Goal: Information Seeking & Learning: Learn about a topic

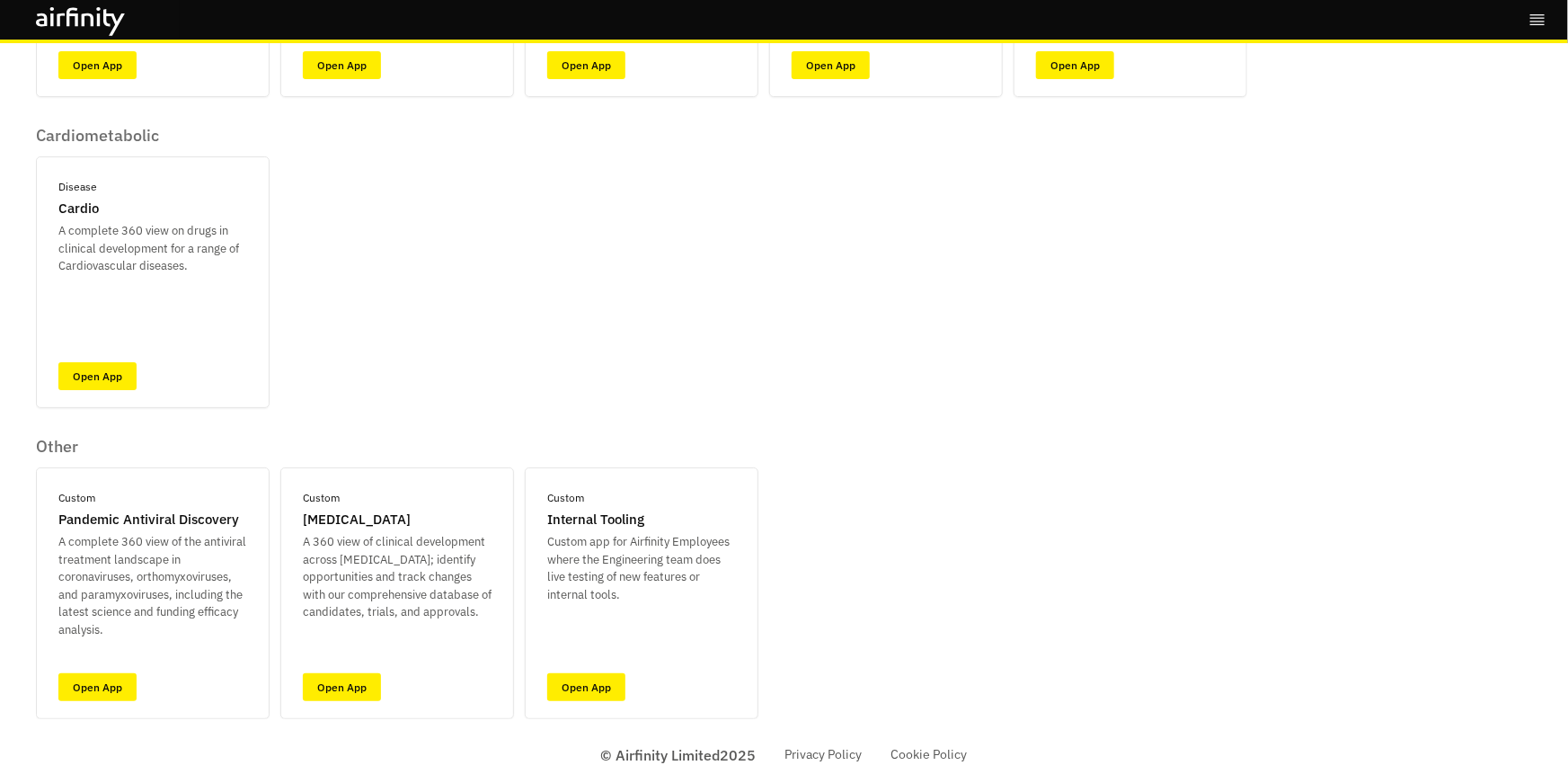
scroll to position [362, 0]
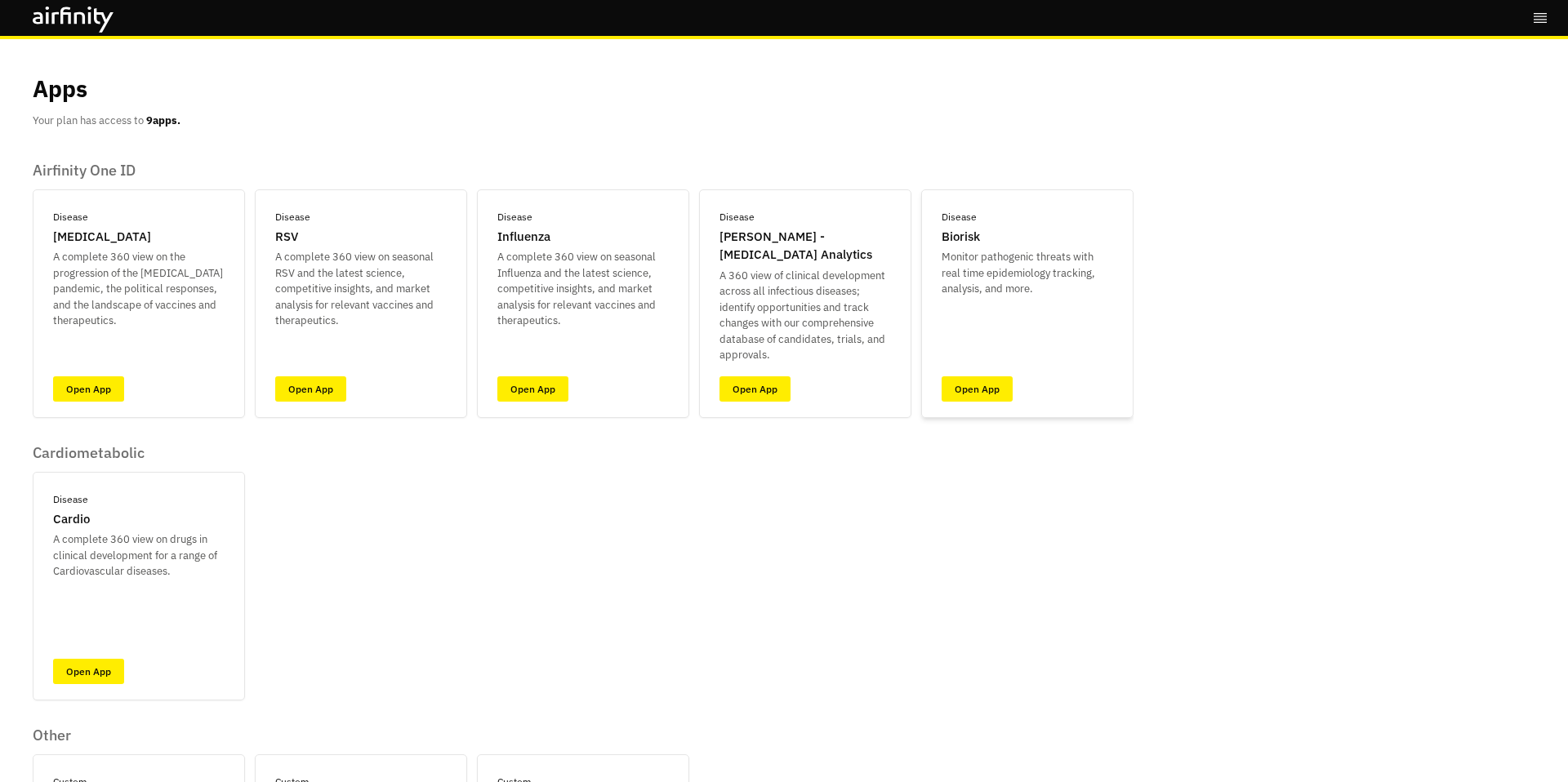
scroll to position [260, 0]
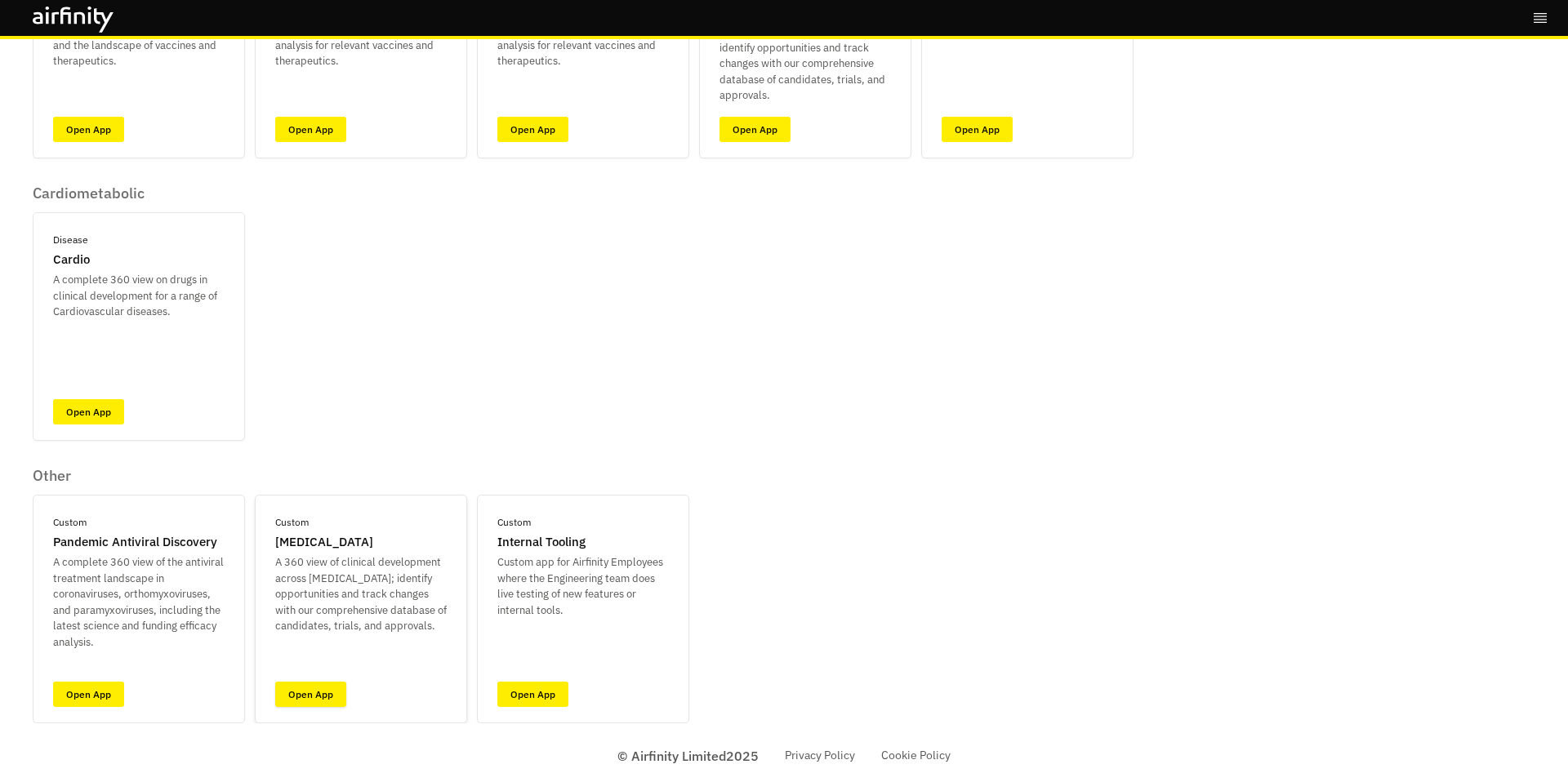
click at [297, 695] on link "Open App" at bounding box center [310, 694] width 71 height 25
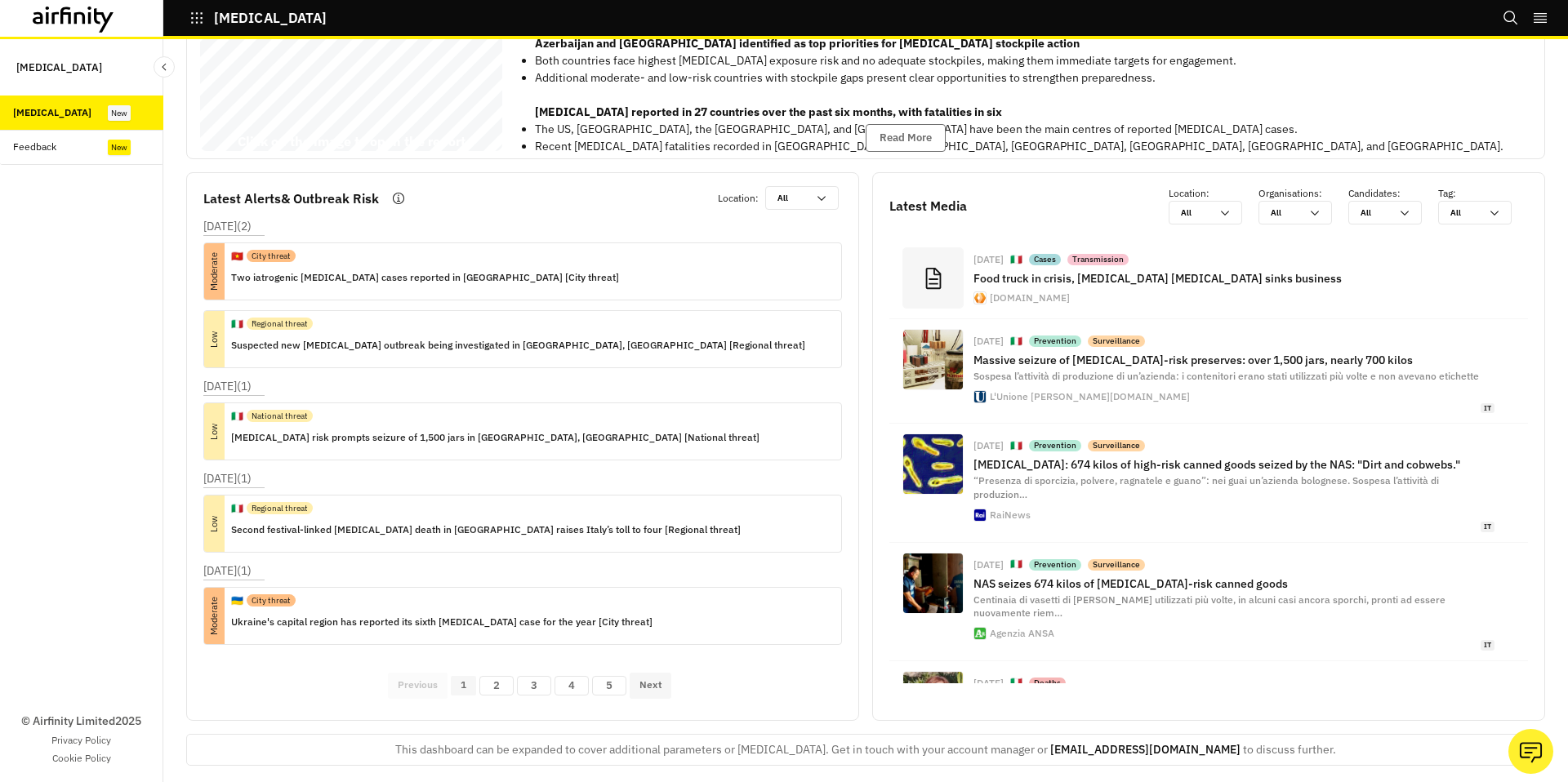
scroll to position [163, 0]
click at [663, 676] on button "Next" at bounding box center [650, 686] width 41 height 26
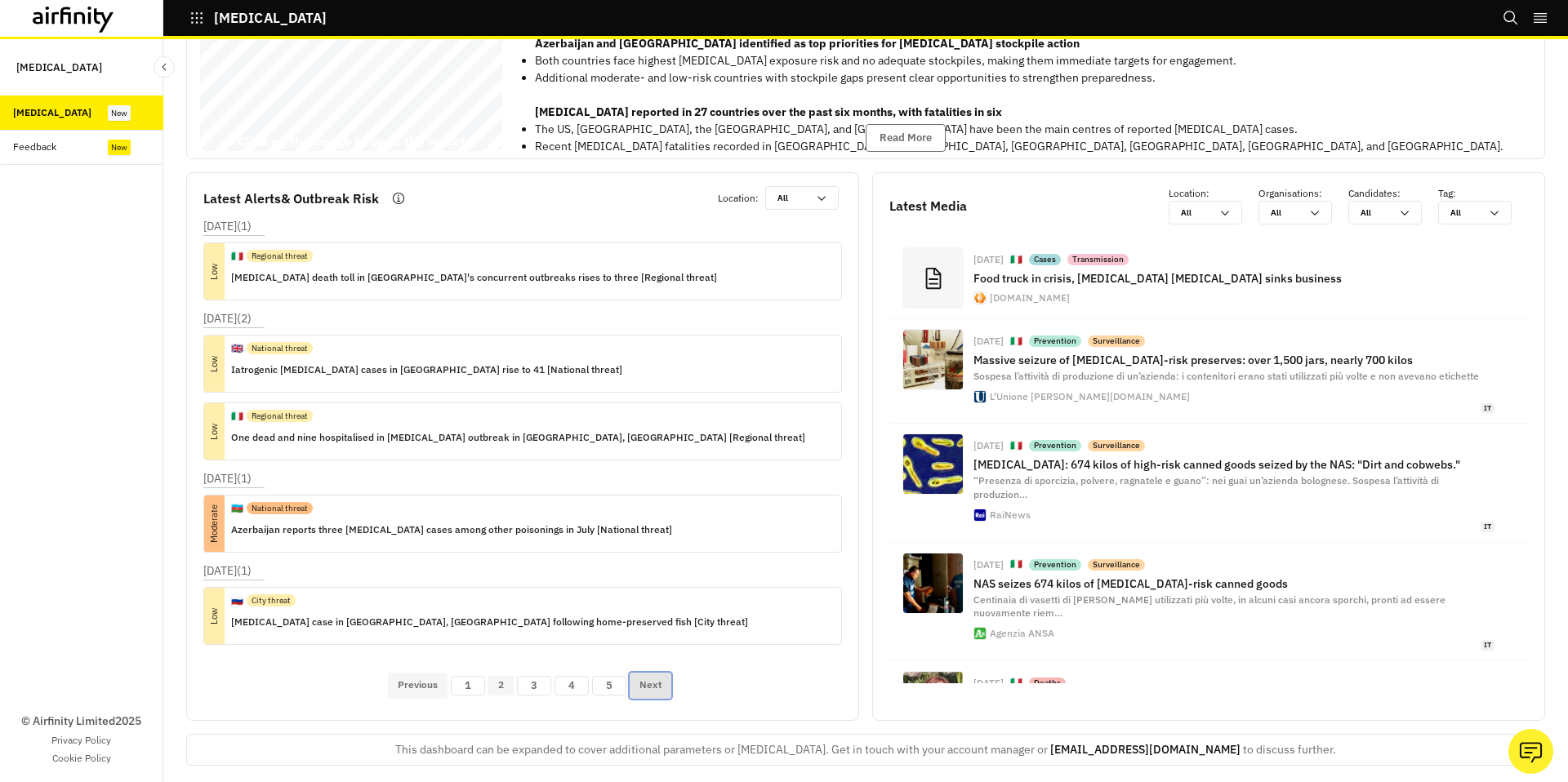
click at [663, 676] on button "Next" at bounding box center [650, 686] width 41 height 26
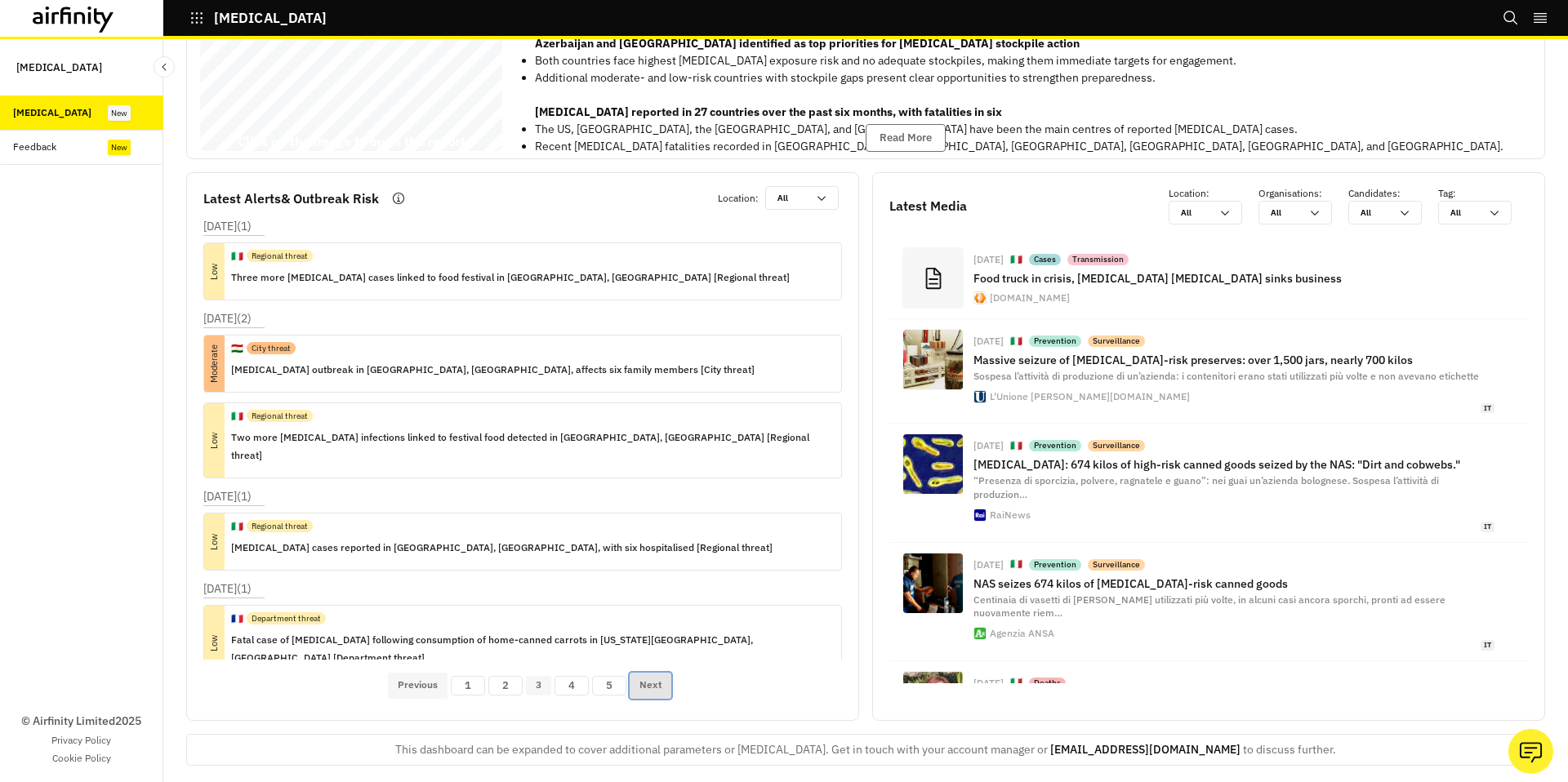
click at [663, 676] on button "Next" at bounding box center [650, 686] width 41 height 26
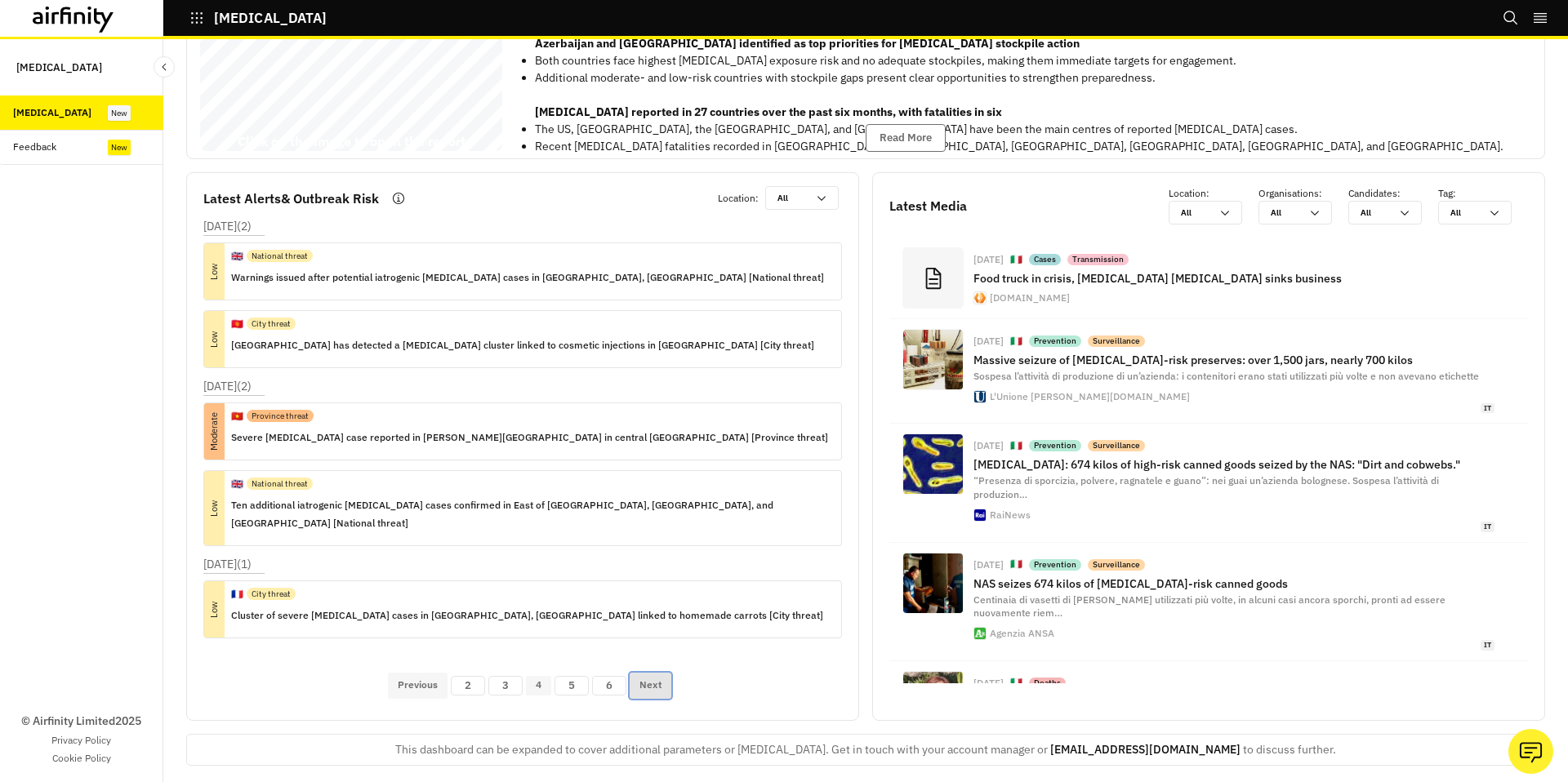
click at [663, 676] on button "Next" at bounding box center [650, 686] width 41 height 26
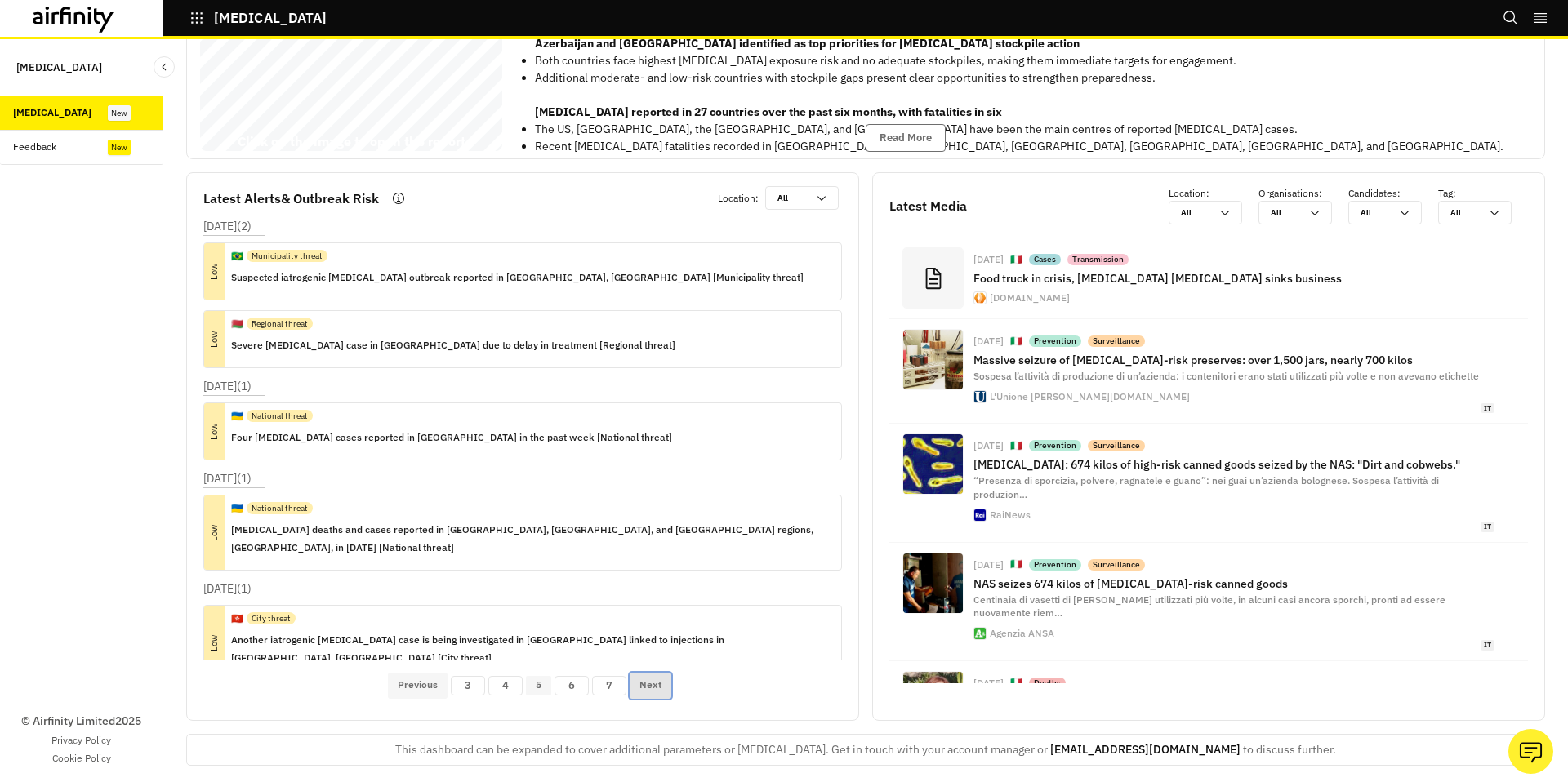
click at [663, 676] on button "Next" at bounding box center [650, 686] width 41 height 26
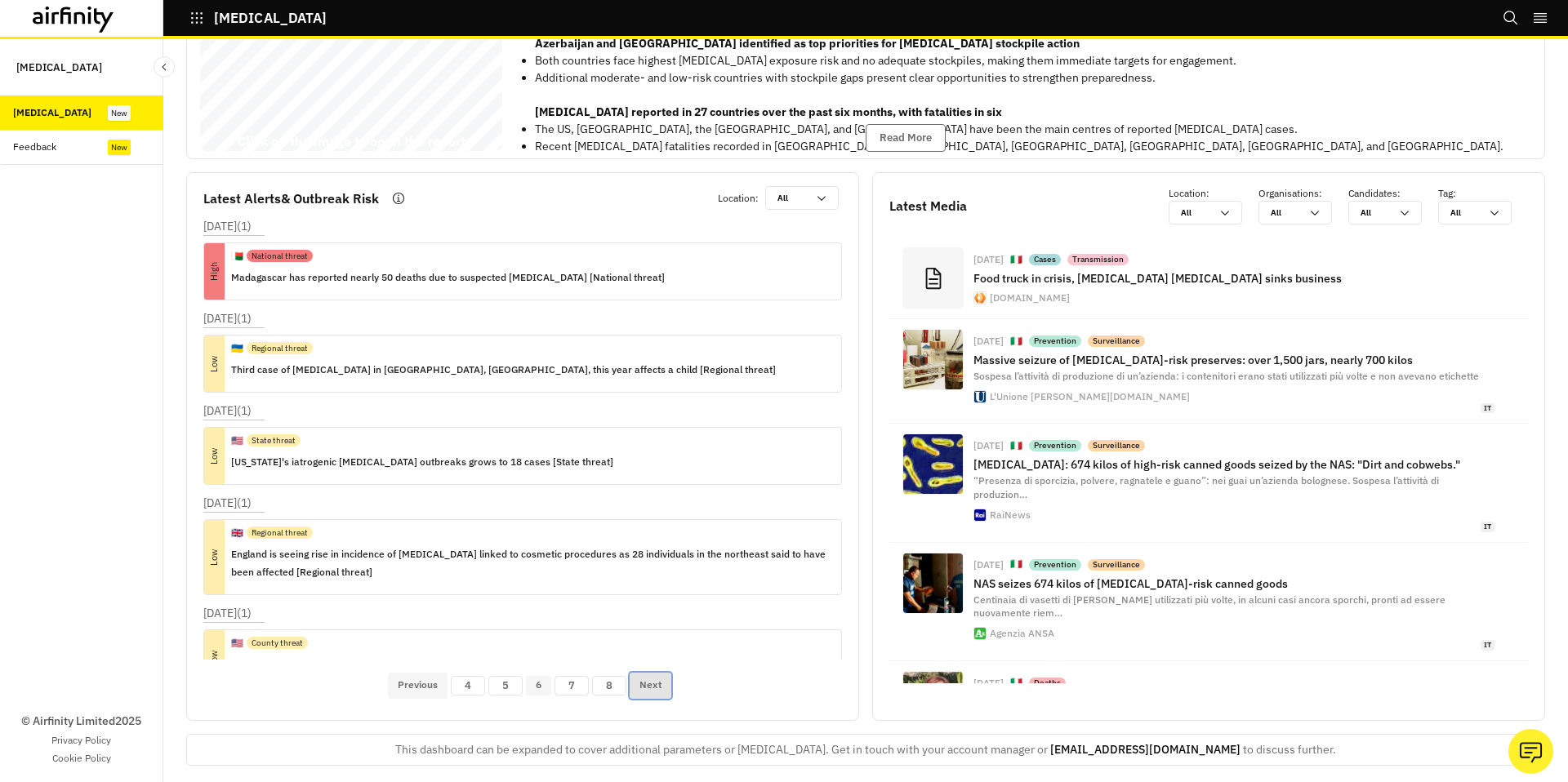
click at [663, 676] on button "Next" at bounding box center [650, 686] width 41 height 26
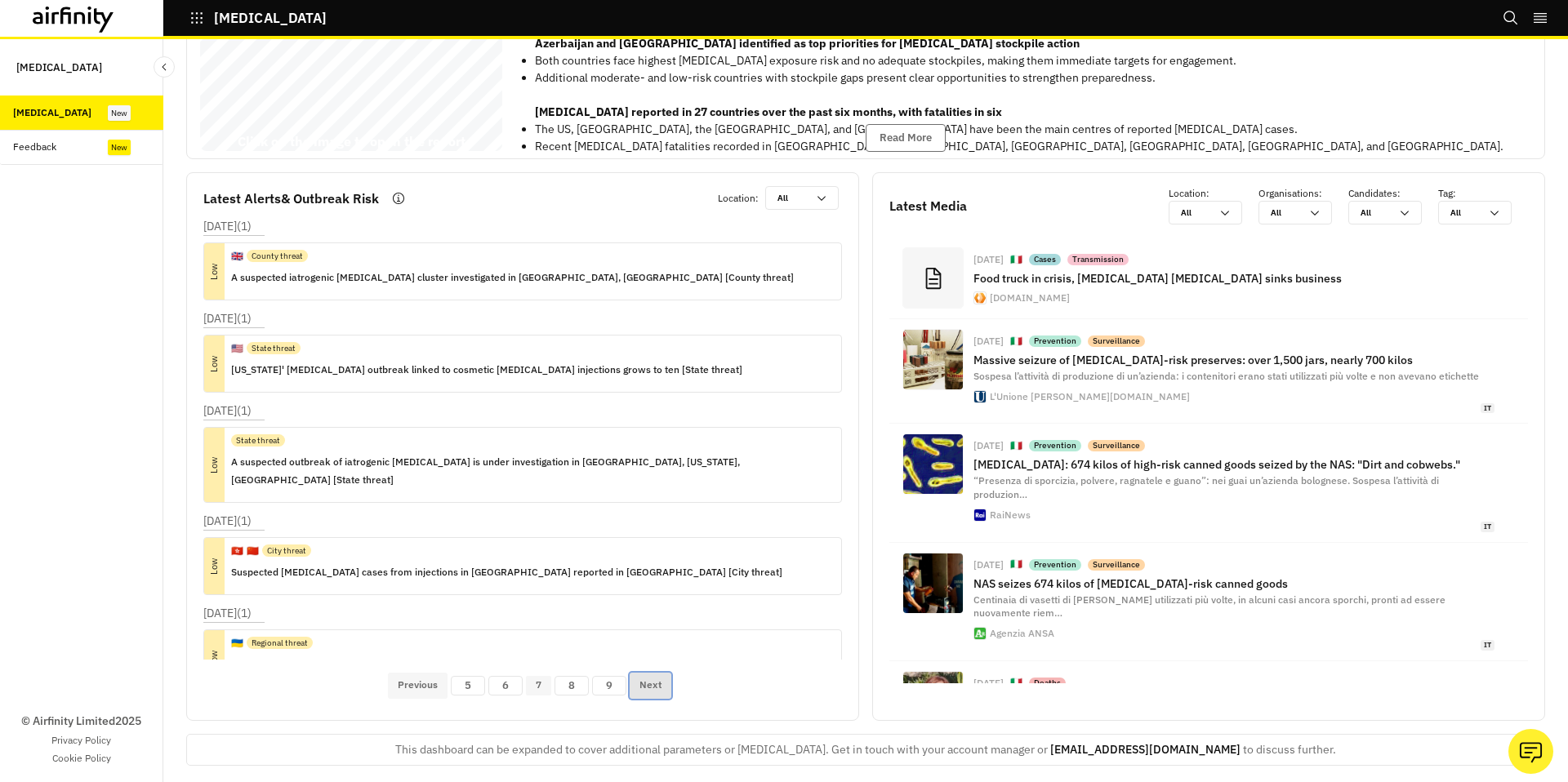
click at [663, 676] on button "Next" at bounding box center [650, 686] width 41 height 26
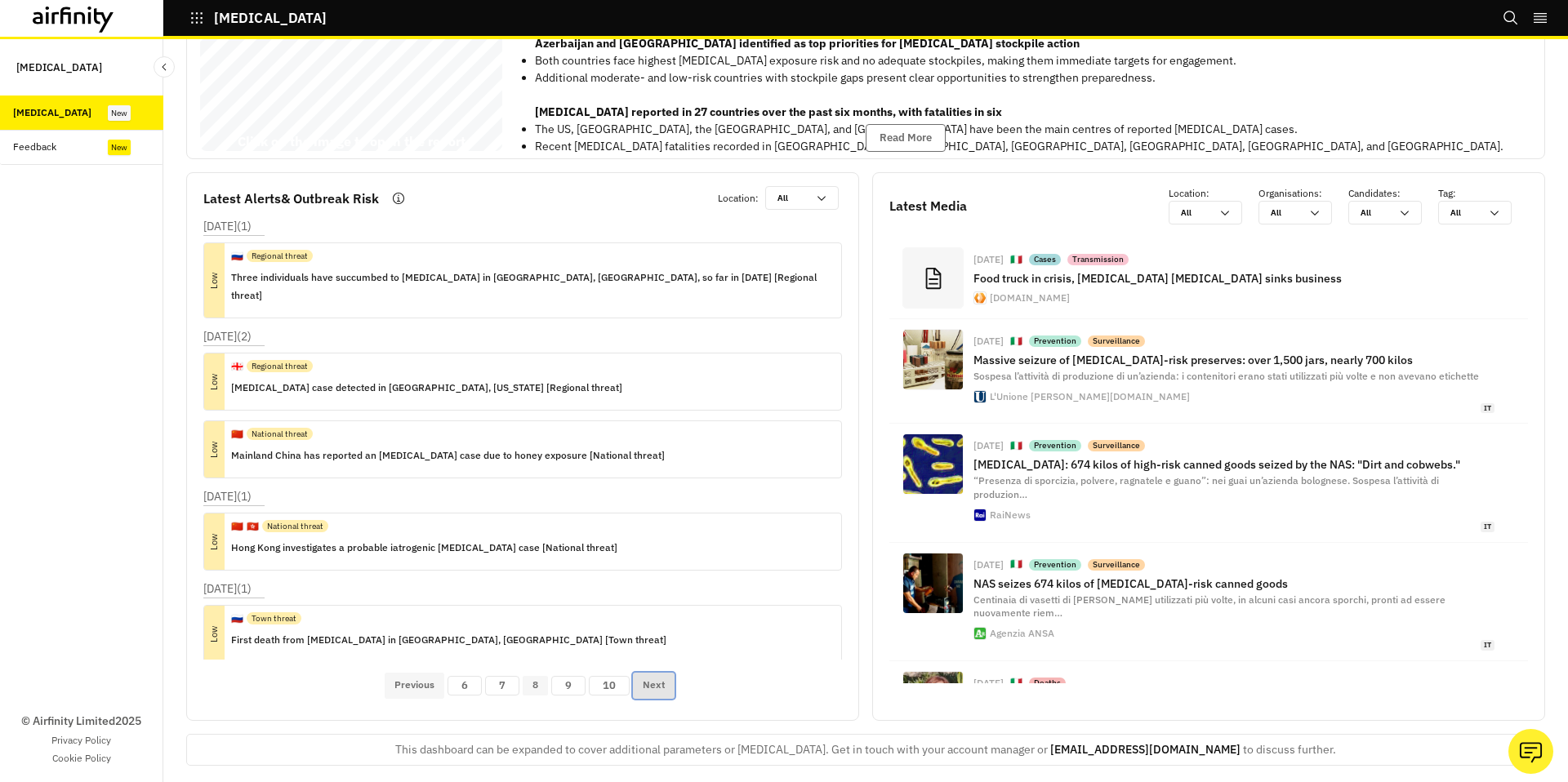
click at [663, 676] on button "Next" at bounding box center [653, 686] width 41 height 26
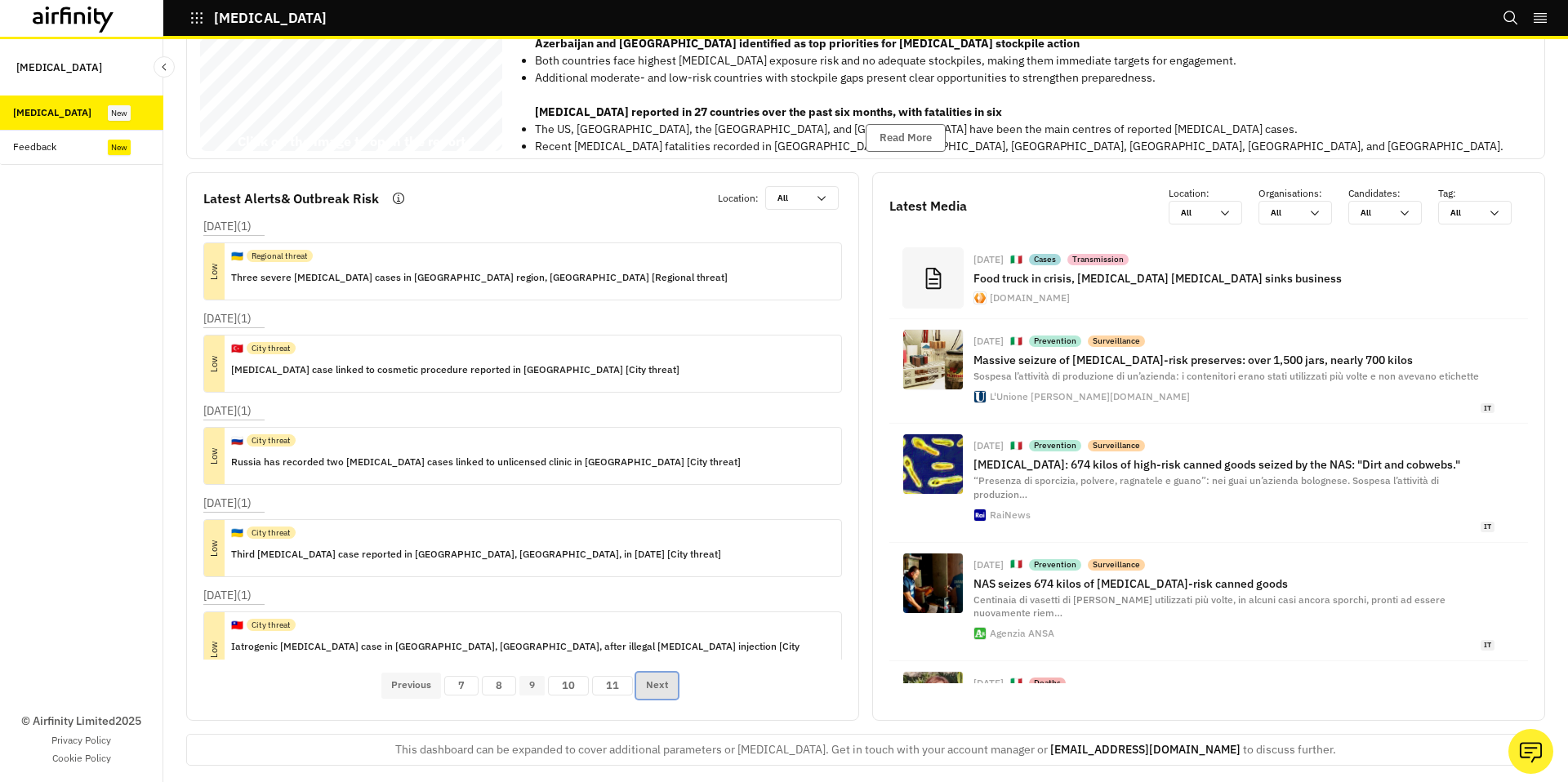
click at [663, 676] on button "Next" at bounding box center [657, 686] width 41 height 26
click at [663, 676] on button "Next" at bounding box center [656, 686] width 41 height 26
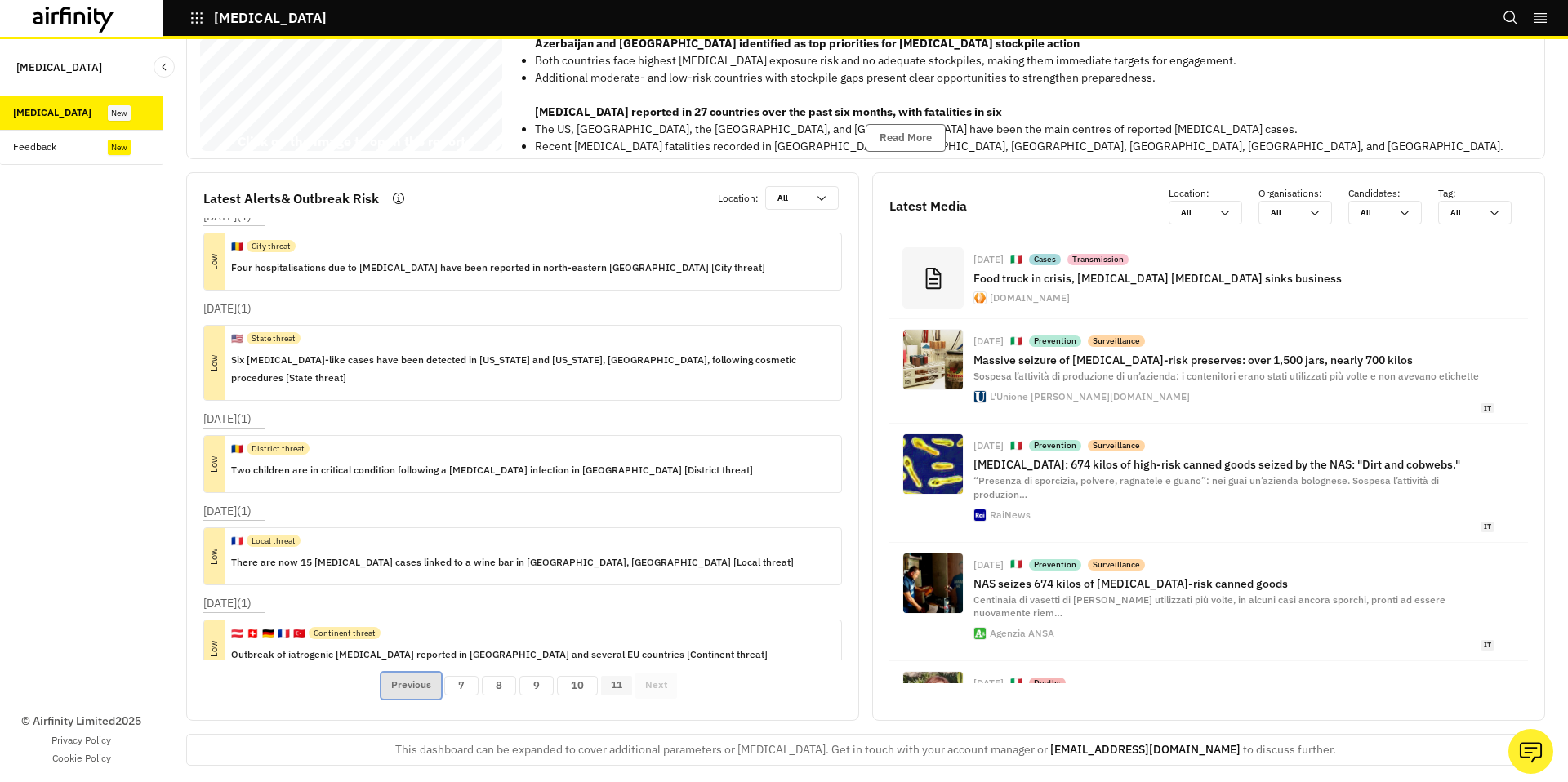
click at [401, 673] on button "Previous" at bounding box center [411, 686] width 60 height 26
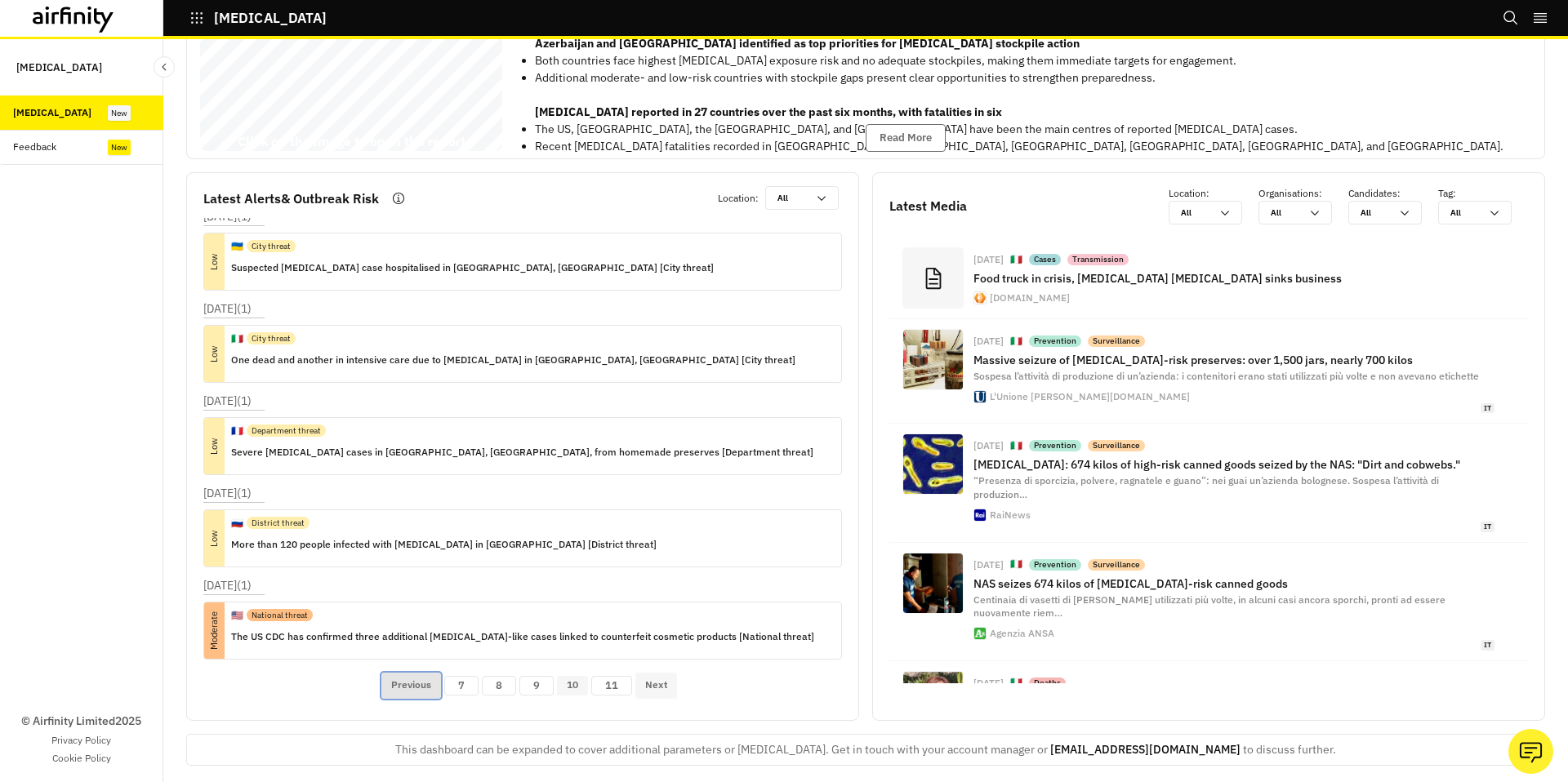
click at [401, 673] on button "Previous" at bounding box center [411, 686] width 60 height 26
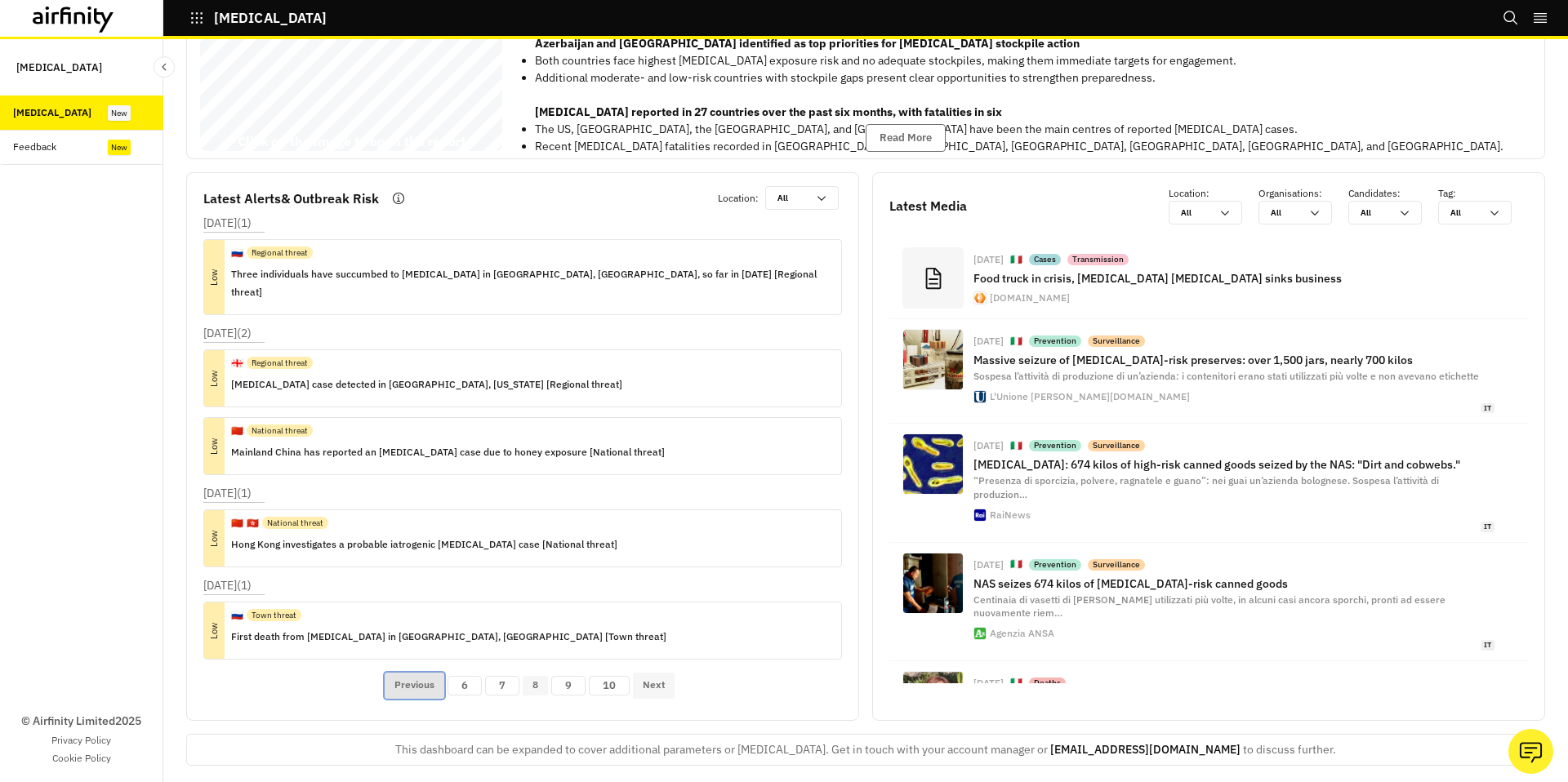
scroll to position [0, 0]
click at [401, 673] on button "Previous" at bounding box center [415, 686] width 60 height 26
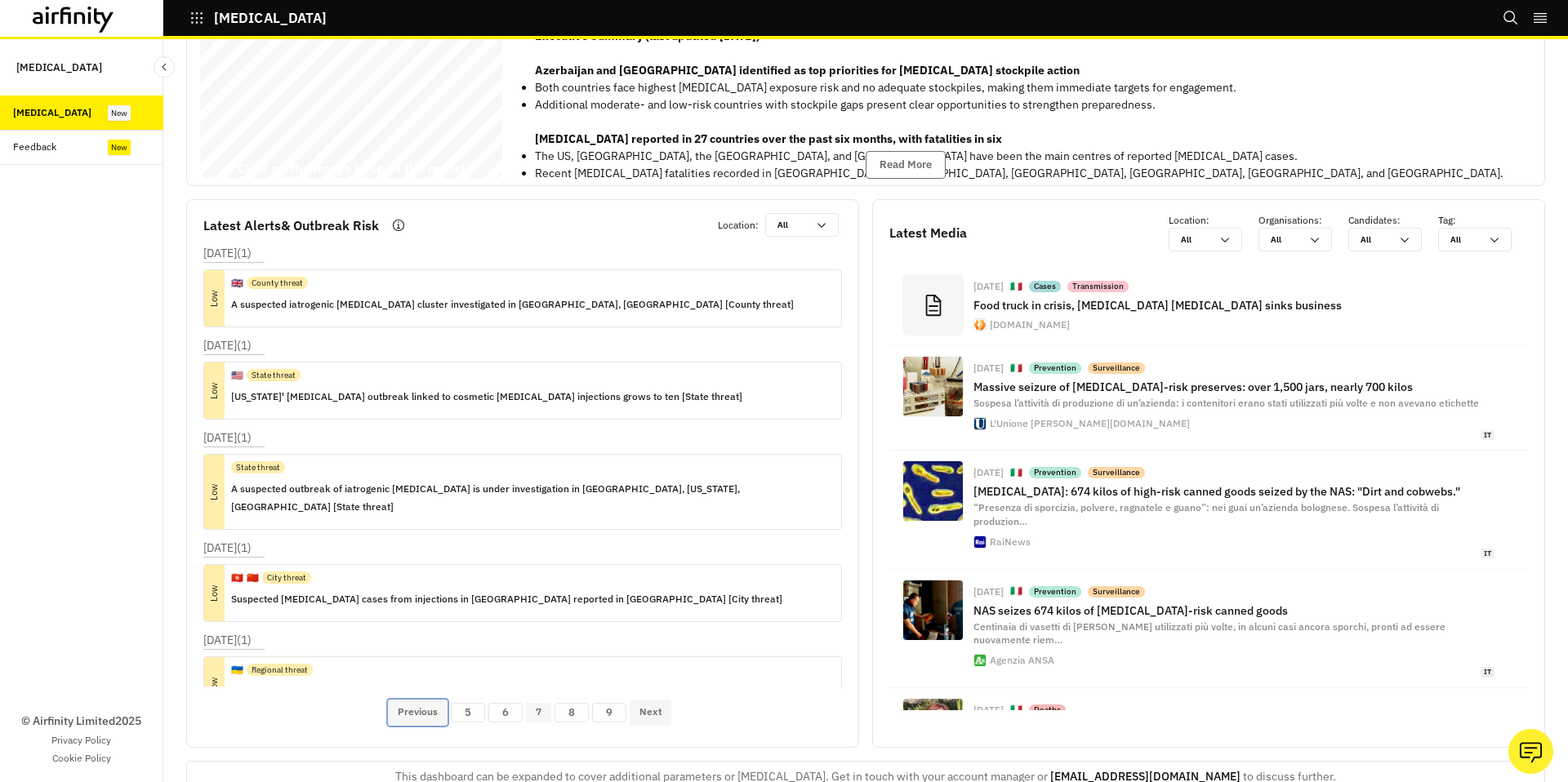
scroll to position [128, 0]
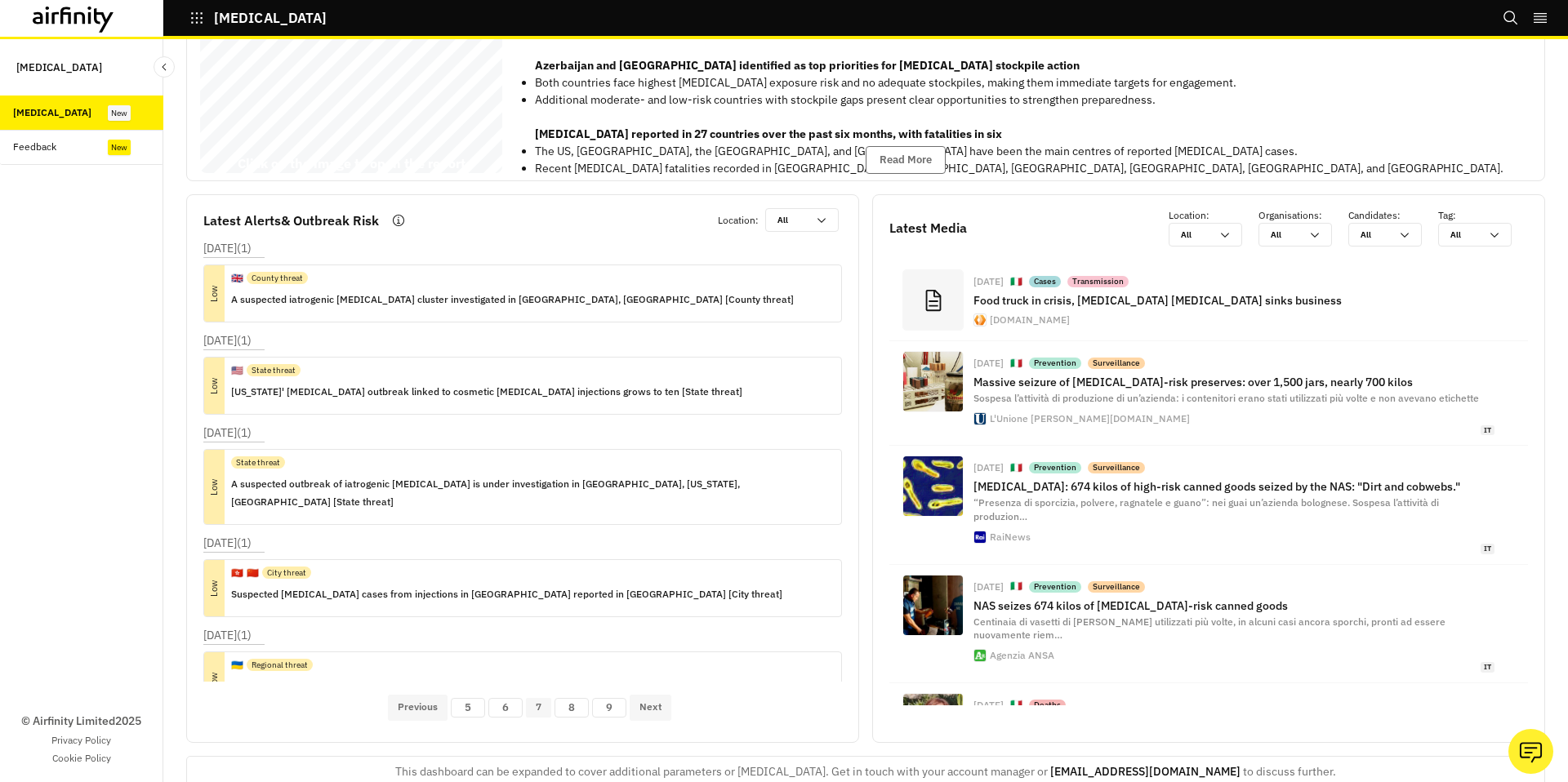
click at [462, 721] on div "[DATE] ( 1 ) Low 🇬🇧 County threat A suspected iatrogenic [MEDICAL_DATA] cluster…" at bounding box center [529, 484] width 652 height 489
click at [427, 712] on button "Previous" at bounding box center [417, 708] width 60 height 26
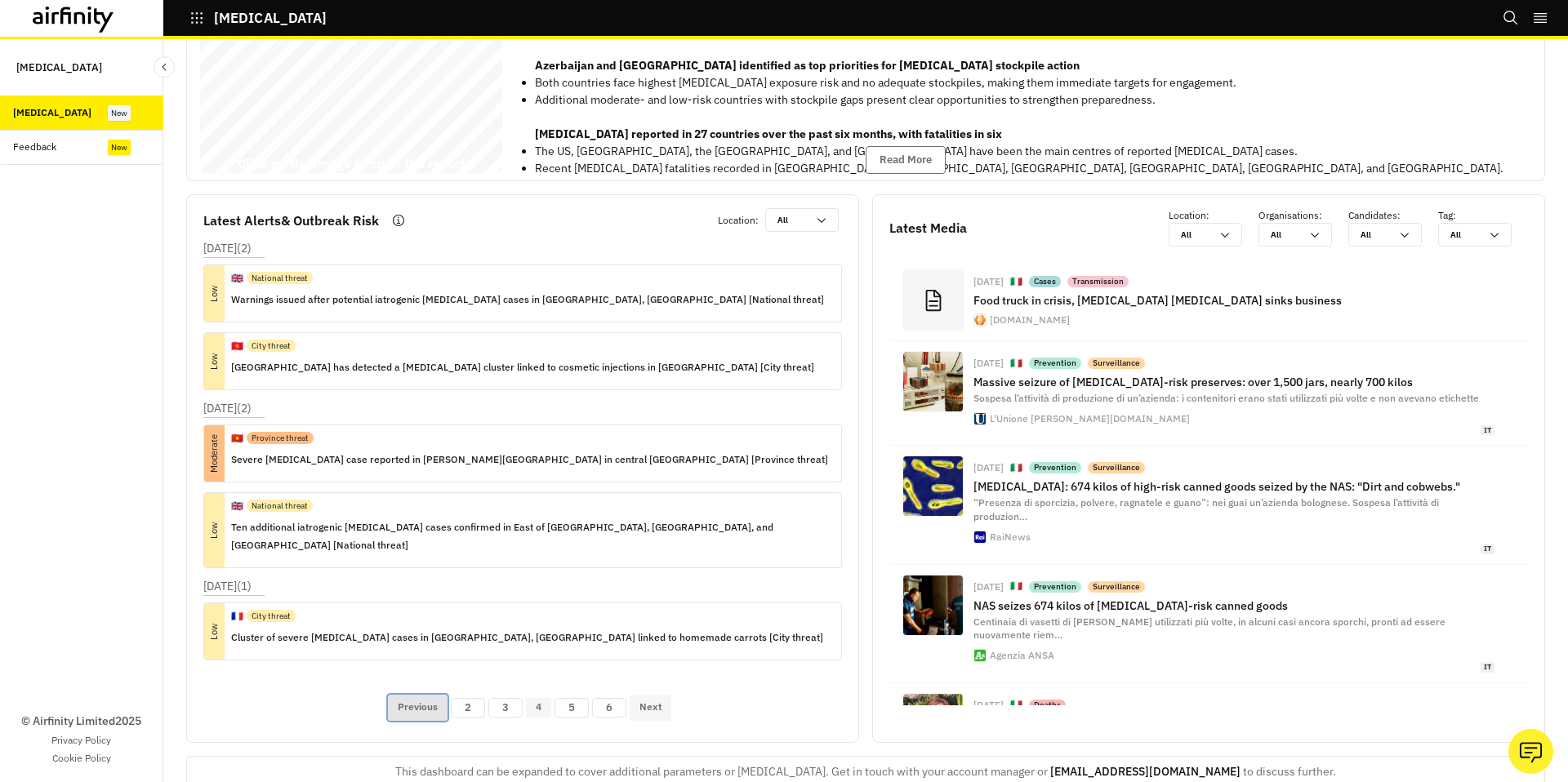
click at [427, 712] on button "Previous" at bounding box center [417, 708] width 60 height 26
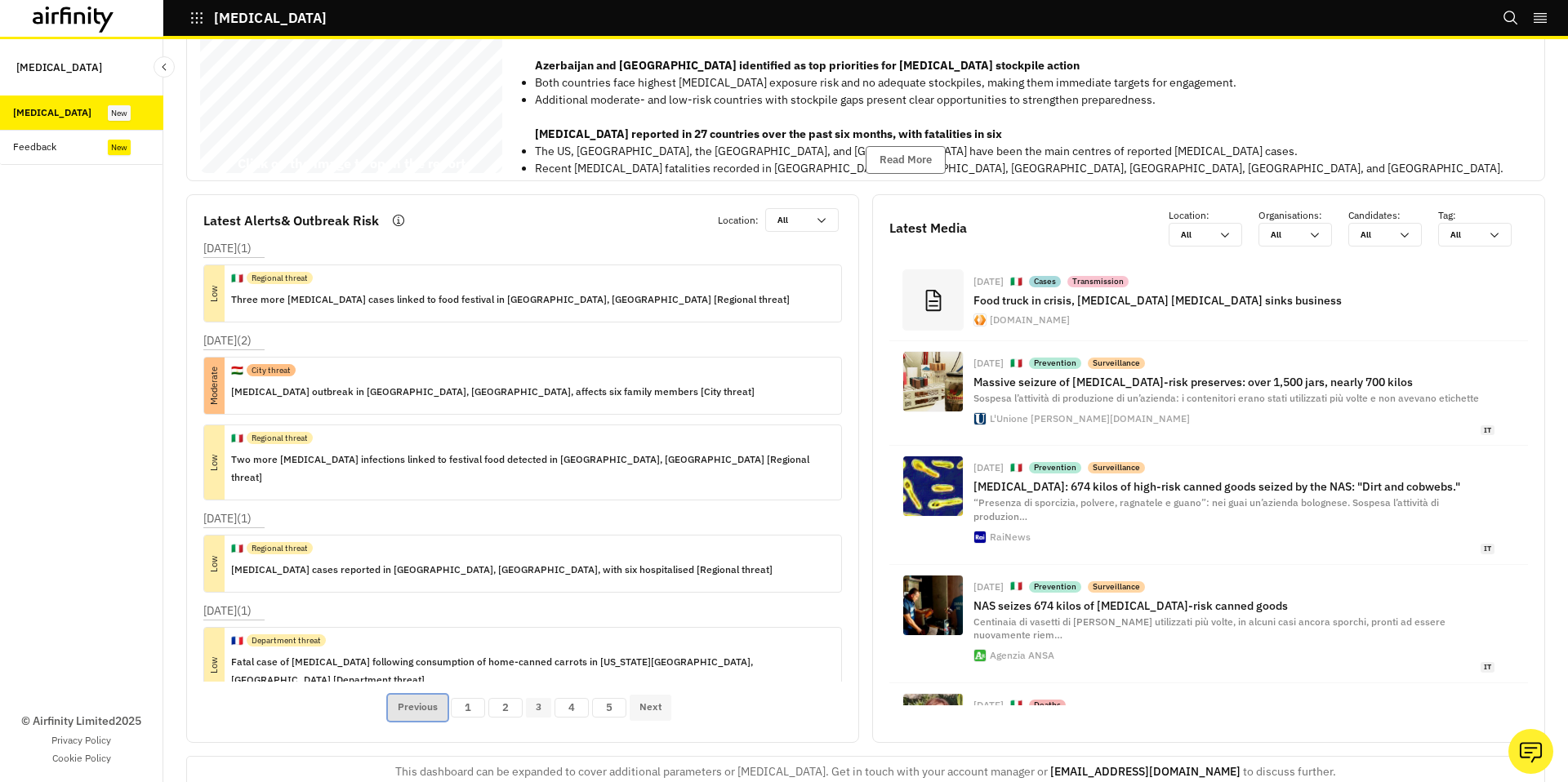
click at [427, 712] on button "Previous" at bounding box center [417, 708] width 60 height 26
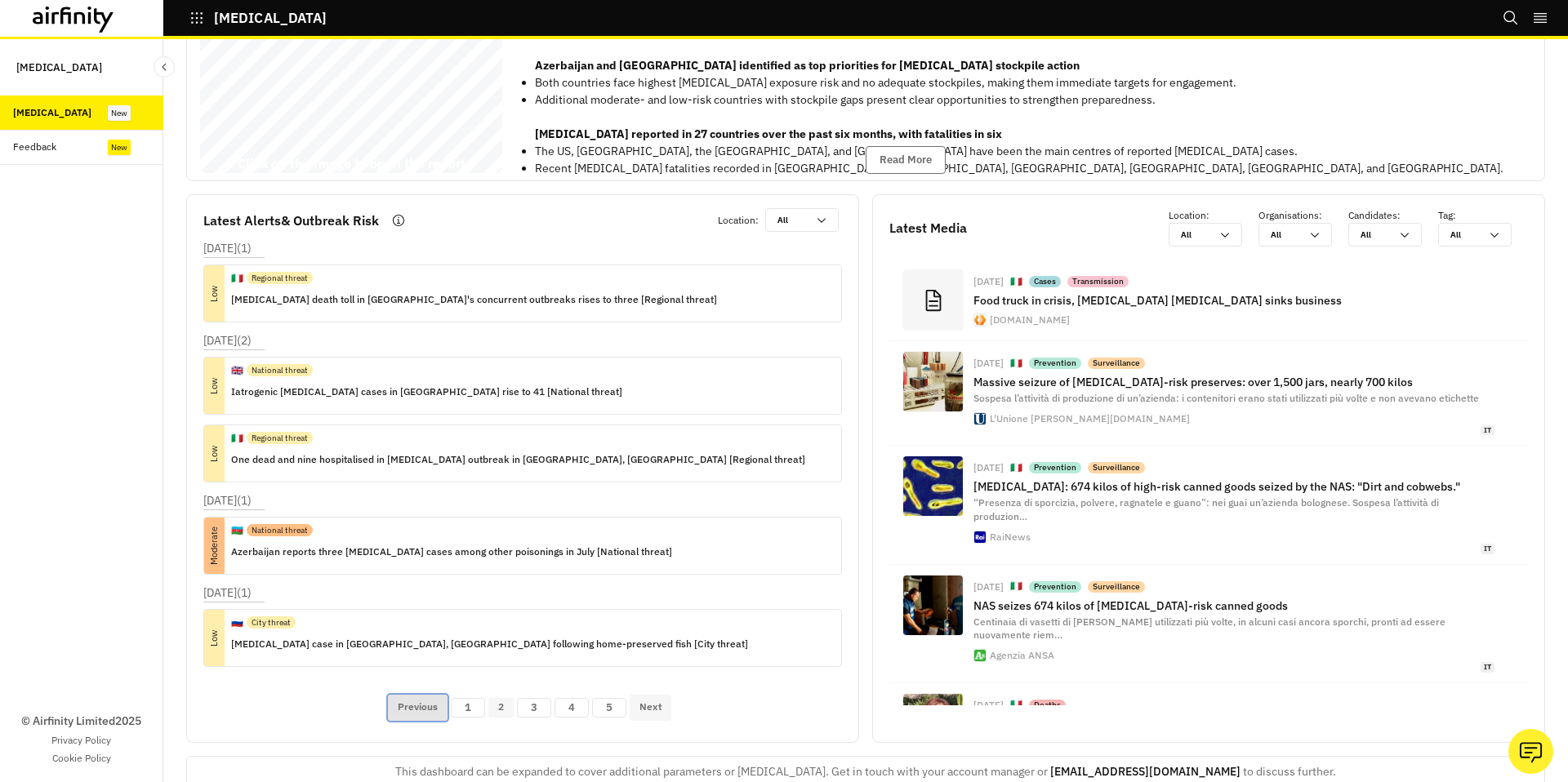
click at [427, 712] on button "Previous" at bounding box center [417, 708] width 60 height 26
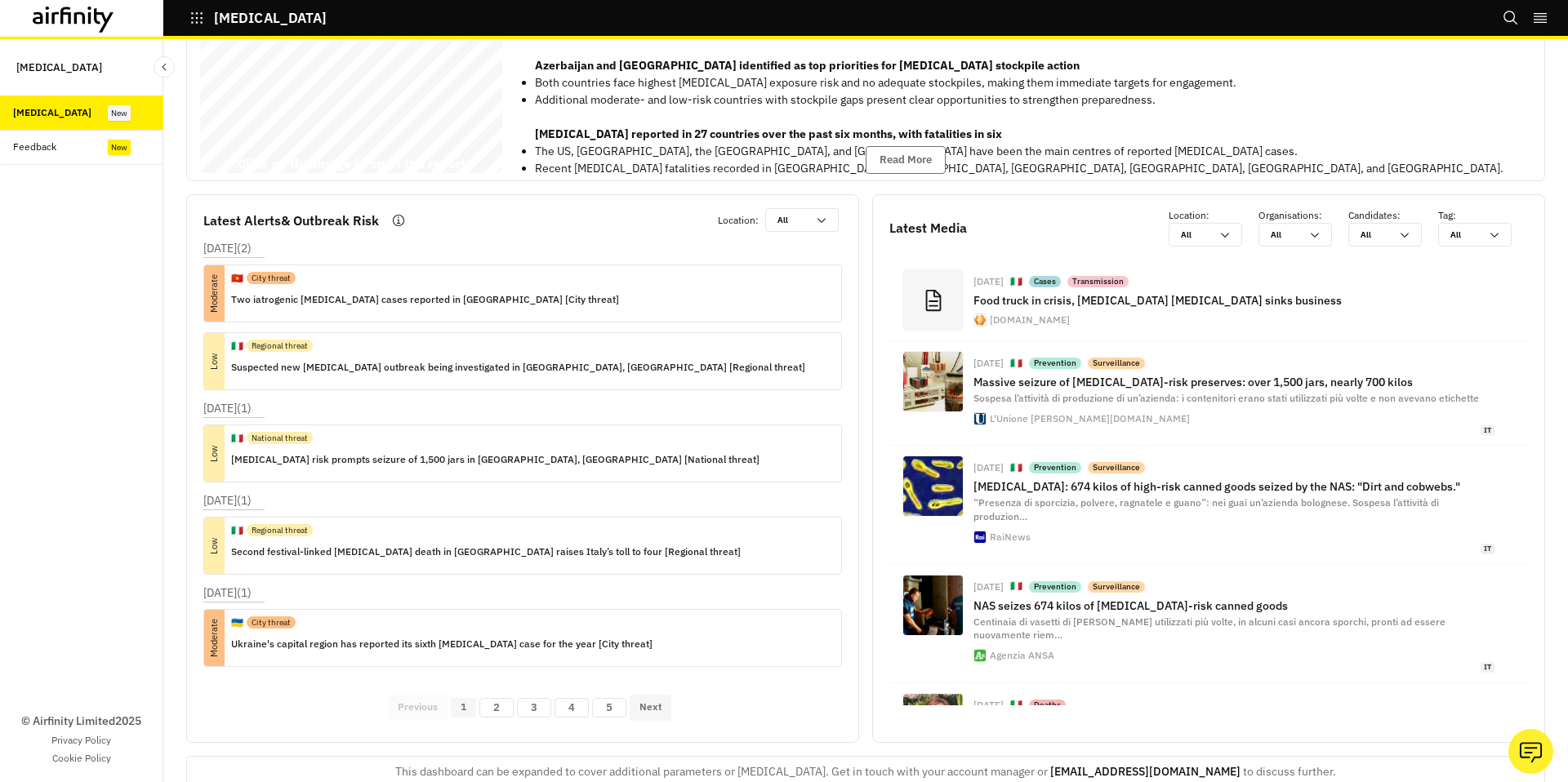
scroll to position [0, 0]
